Goal: Ask a question

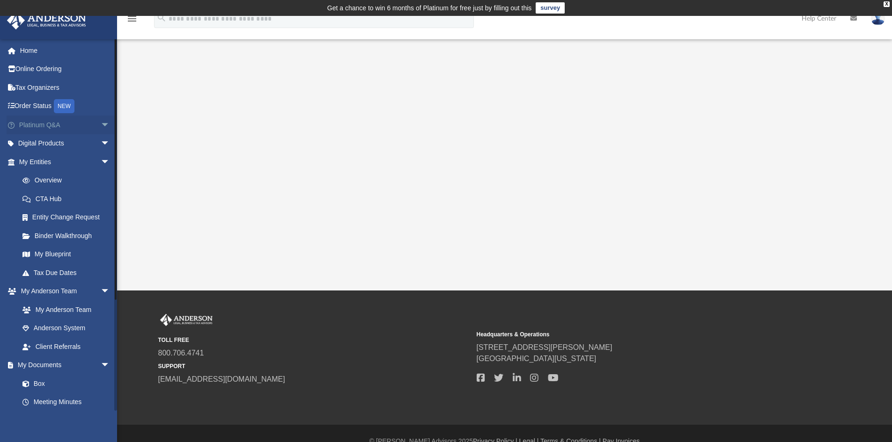
click at [101, 121] on span "arrow_drop_down" at bounding box center [110, 125] width 19 height 19
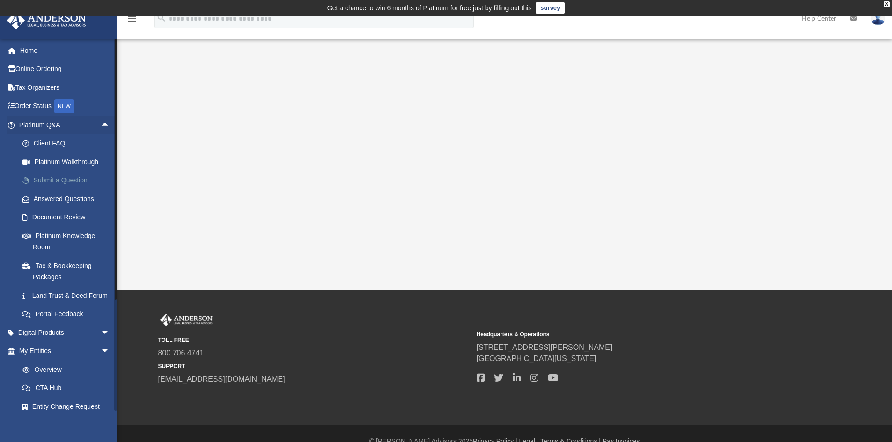
click at [59, 180] on link "Submit a Question" at bounding box center [68, 180] width 111 height 19
click at [52, 213] on link "Document Review" at bounding box center [68, 217] width 111 height 19
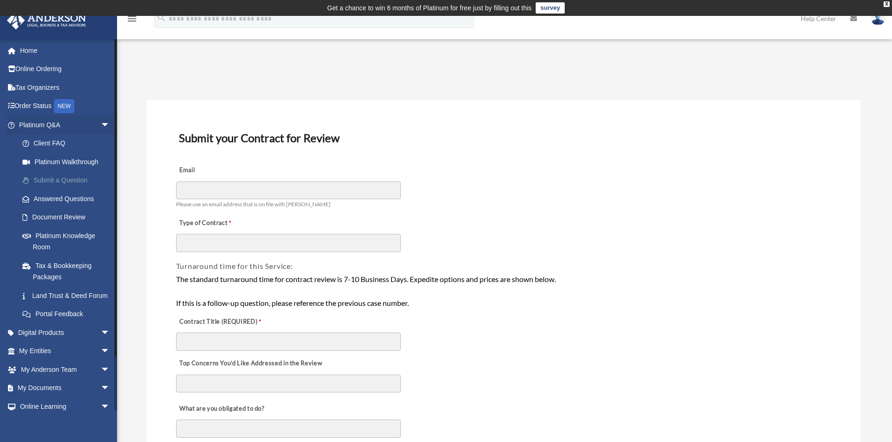
click at [46, 183] on link "Submit a Question" at bounding box center [68, 180] width 111 height 19
click at [37, 179] on link "Submit a Question" at bounding box center [68, 180] width 111 height 19
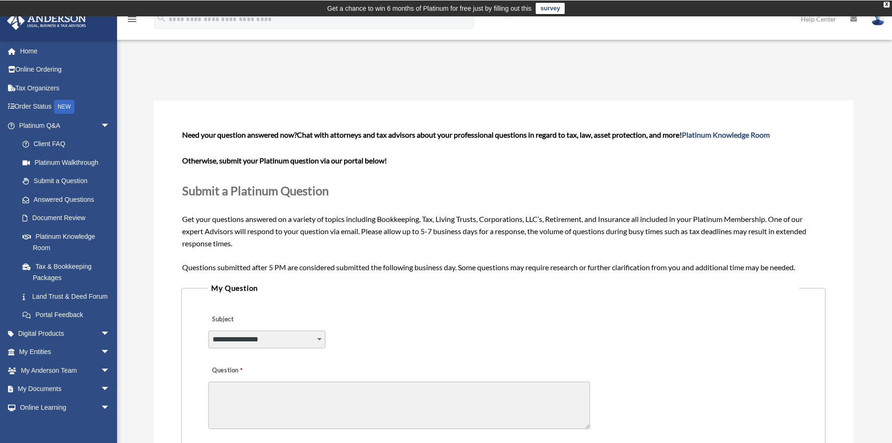
scroll to position [47, 0]
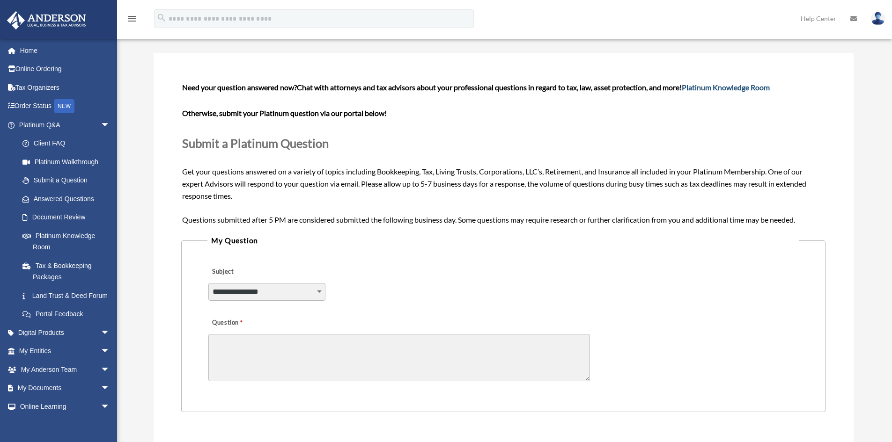
click at [737, 88] on link "Platinum Knowledge Room" at bounding box center [726, 87] width 88 height 9
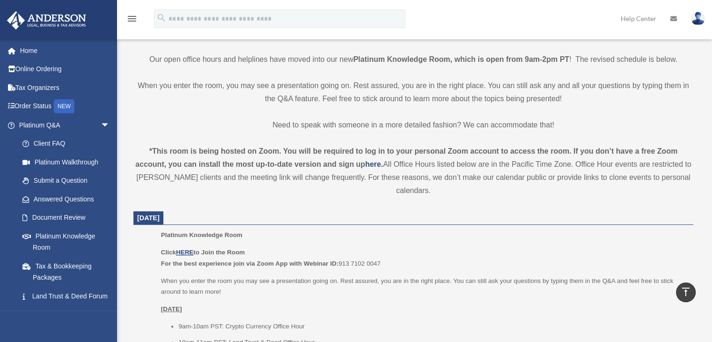
scroll to position [273, 0]
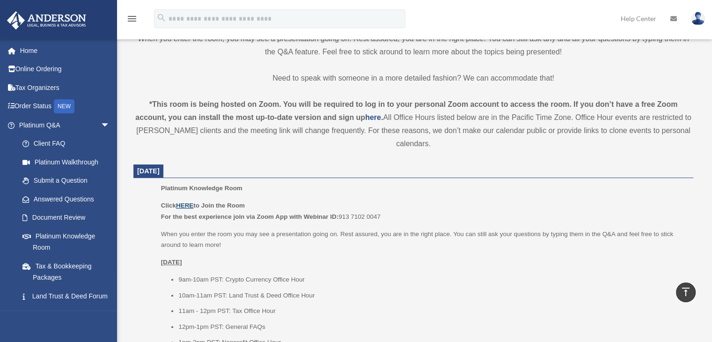
click at [191, 205] on u "HERE" at bounding box center [184, 205] width 17 height 7
